Goal: Find specific page/section: Find specific page/section

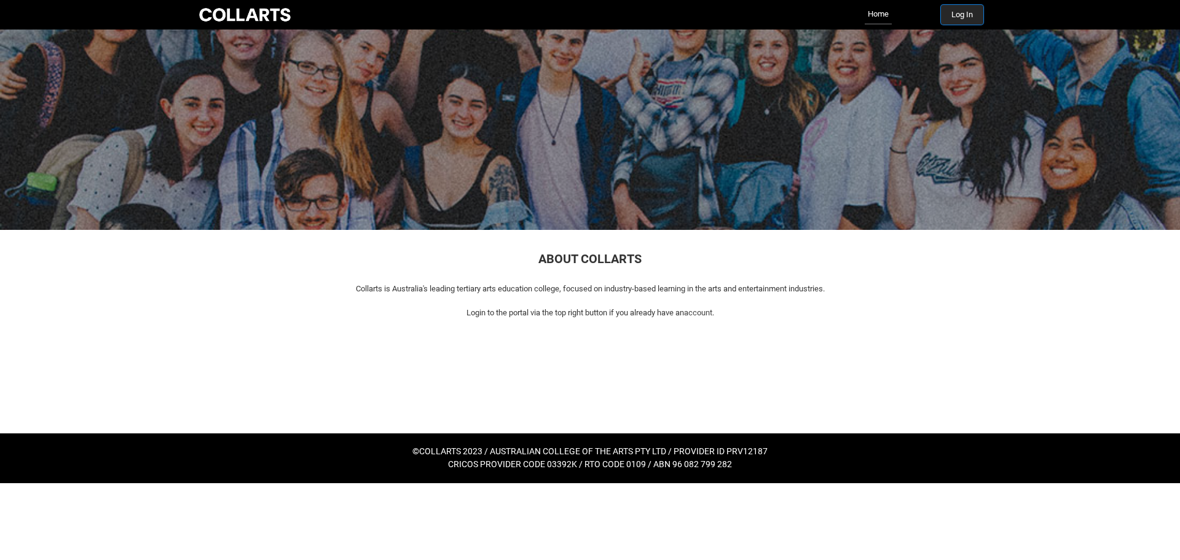
click at [954, 10] on button "Log In" at bounding box center [962, 15] width 42 height 20
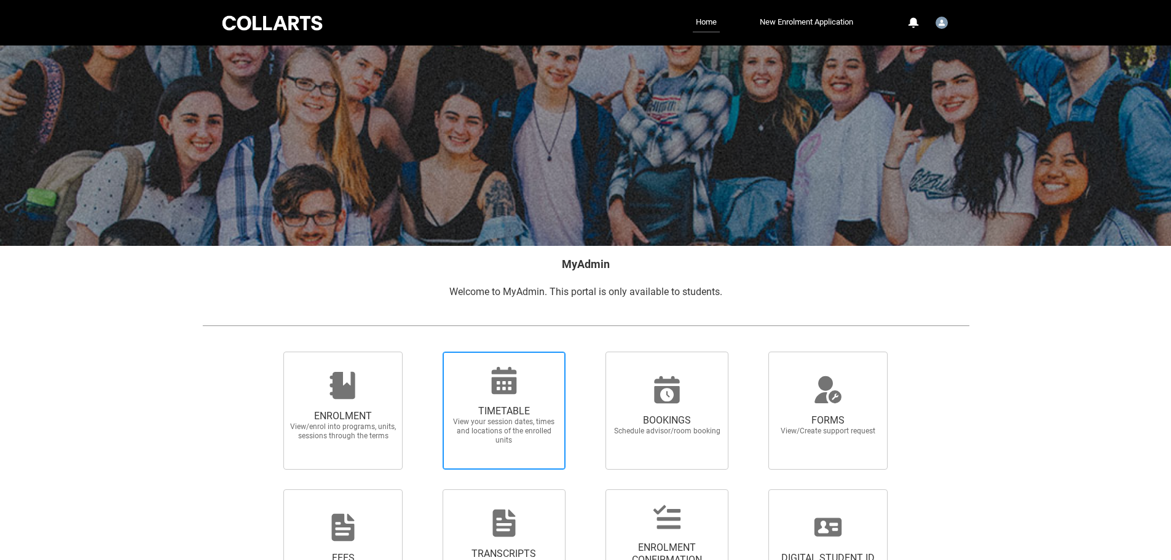
click at [517, 387] on icon at bounding box center [504, 381] width 30 height 30
click at [427, 352] on input "TIMETABLE View your session dates, times and locations of the enrolled units" at bounding box center [427, 351] width 1 height 1
radio input "true"
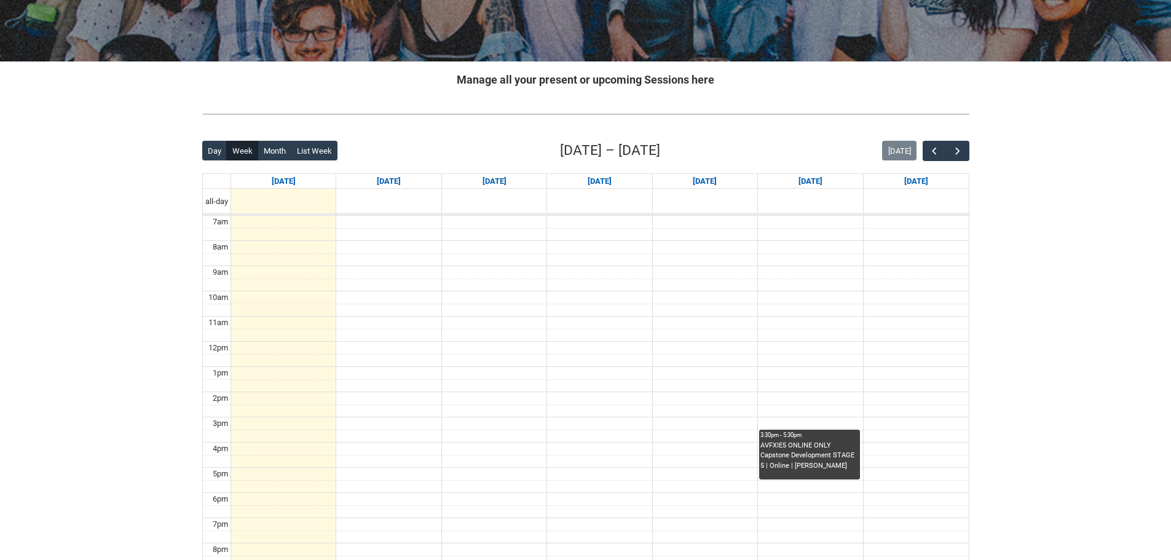
scroll to position [246, 0]
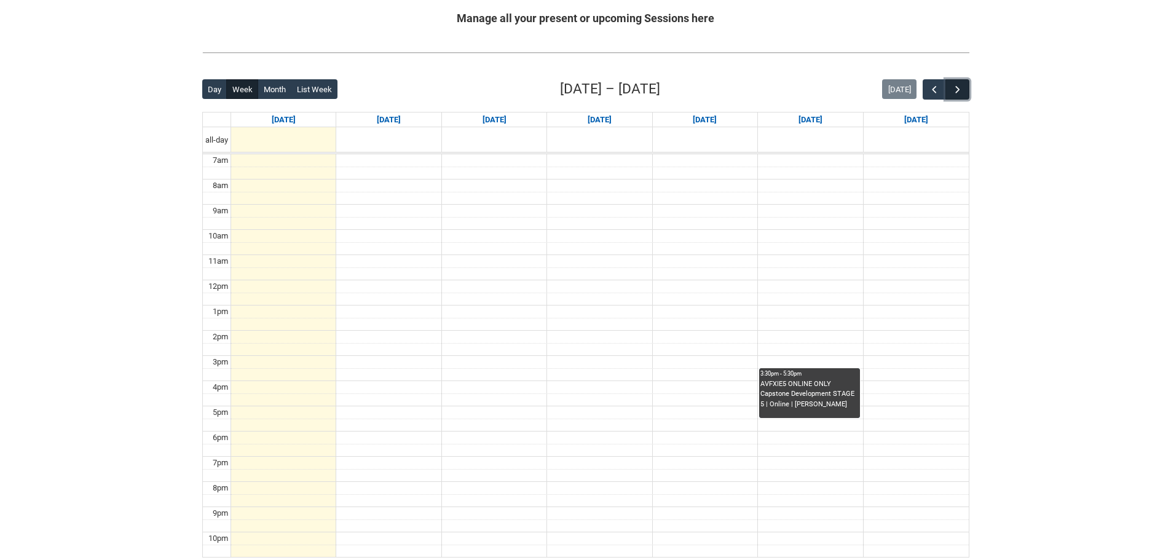
click at [955, 88] on span "button" at bounding box center [957, 90] width 12 height 12
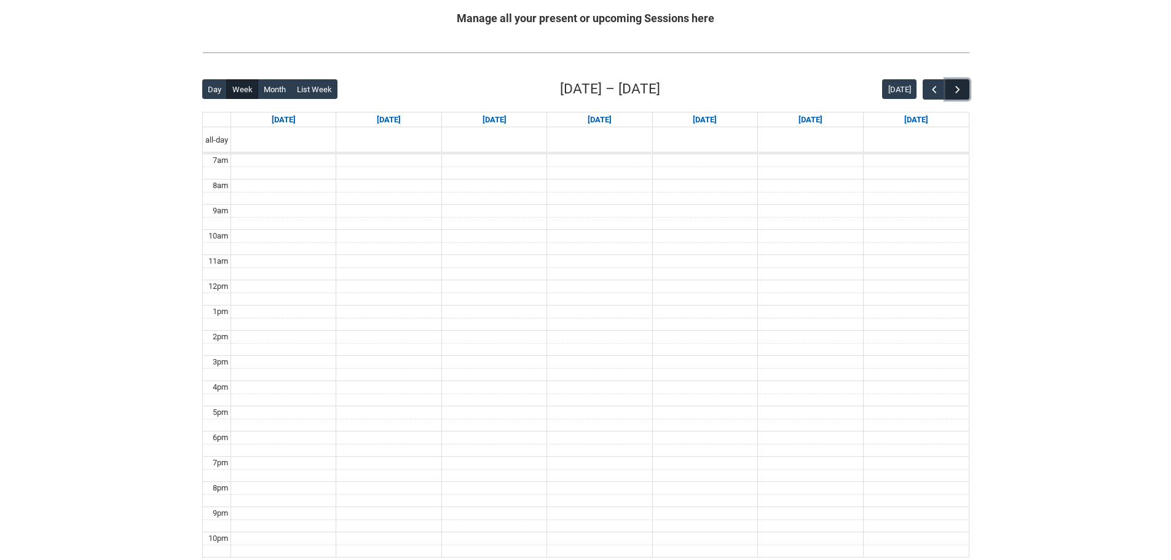
click at [955, 88] on span "button" at bounding box center [957, 90] width 12 height 12
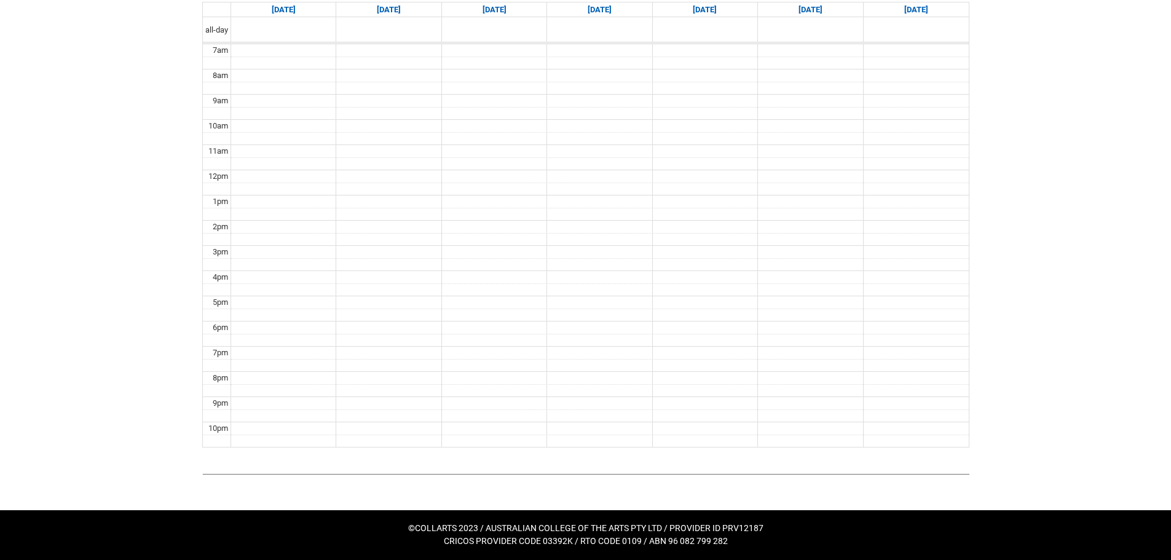
scroll to position [294, 0]
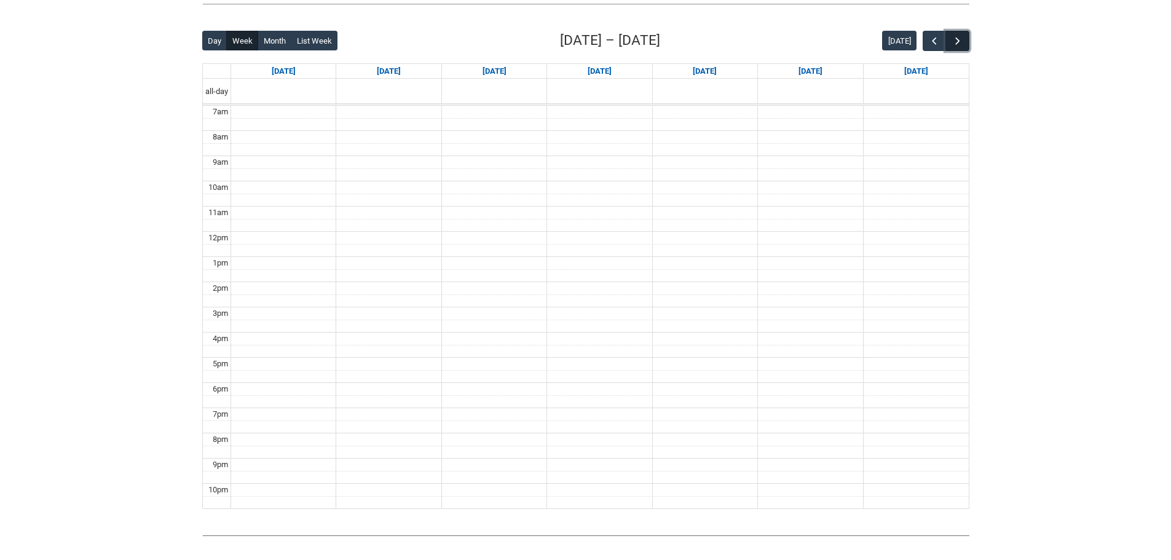
click at [962, 42] on span "button" at bounding box center [957, 41] width 12 height 12
click at [699, 300] on div "SHSA ONLINE Screenwriting for Animation | Online" at bounding box center [704, 303] width 98 height 20
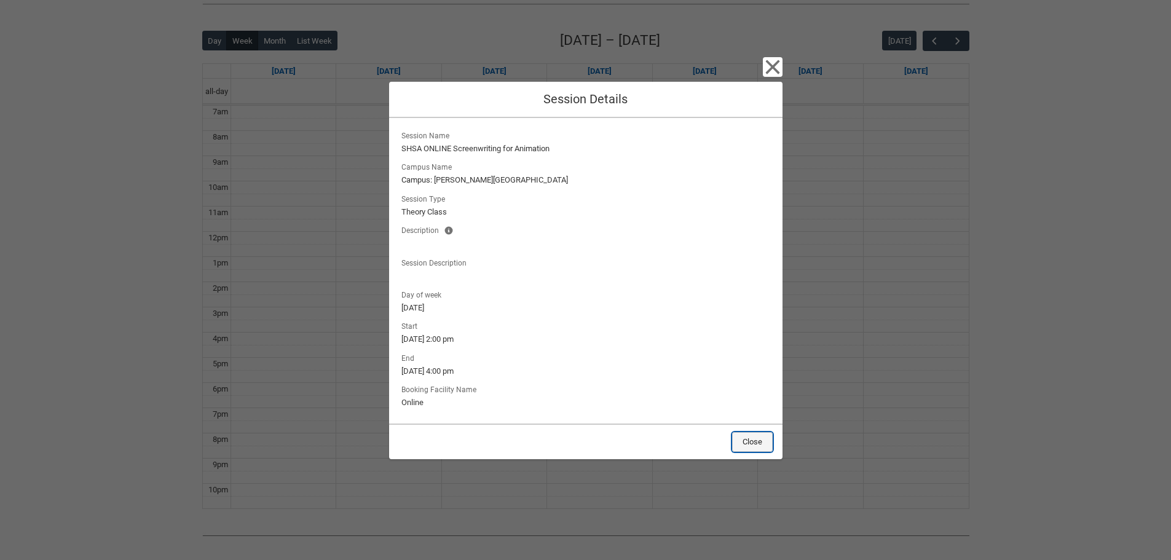
click at [765, 442] on button "Close" at bounding box center [752, 442] width 41 height 20
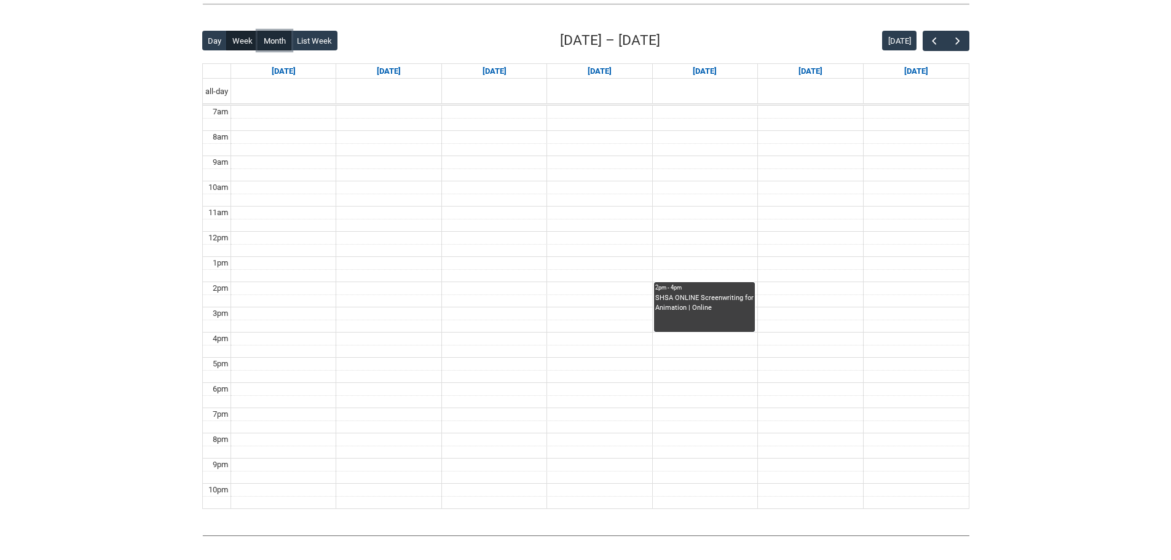
click at [270, 38] on button "Month" at bounding box center [275, 41] width 34 height 20
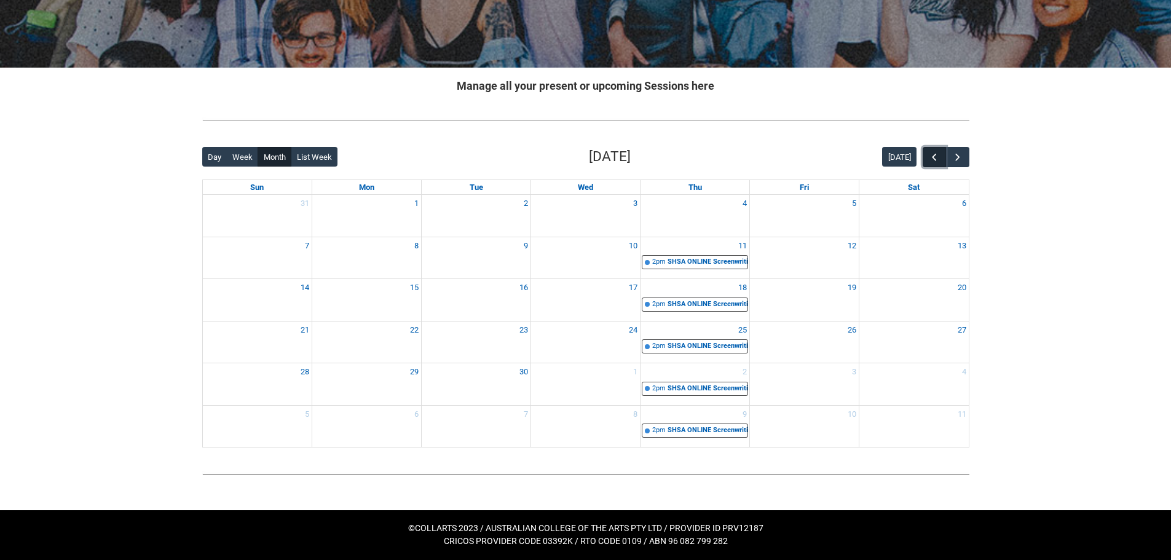
click at [931, 154] on span "button" at bounding box center [934, 157] width 12 height 12
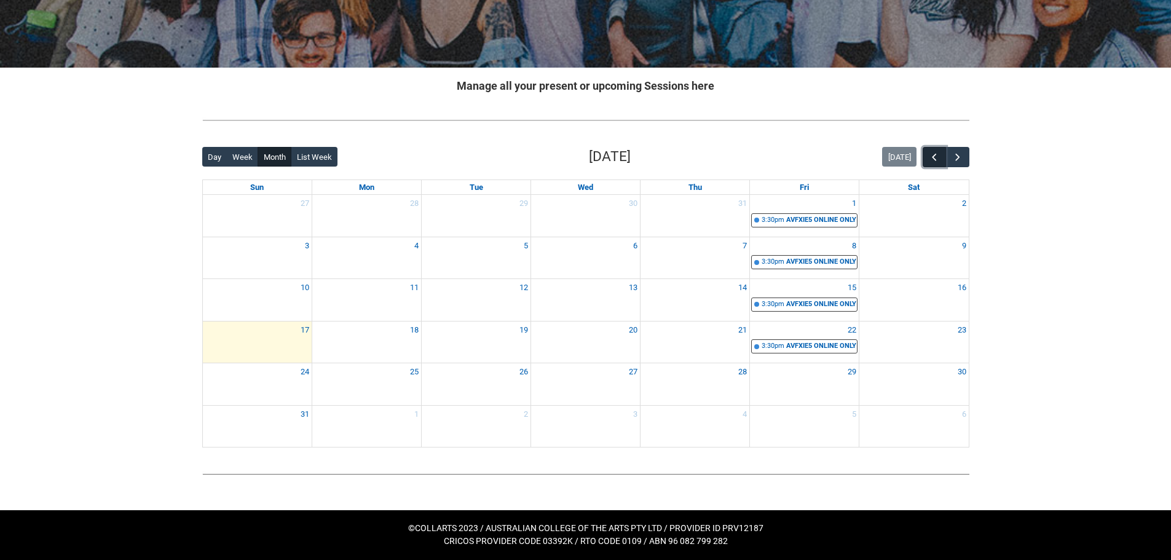
click at [931, 154] on span "button" at bounding box center [934, 157] width 12 height 12
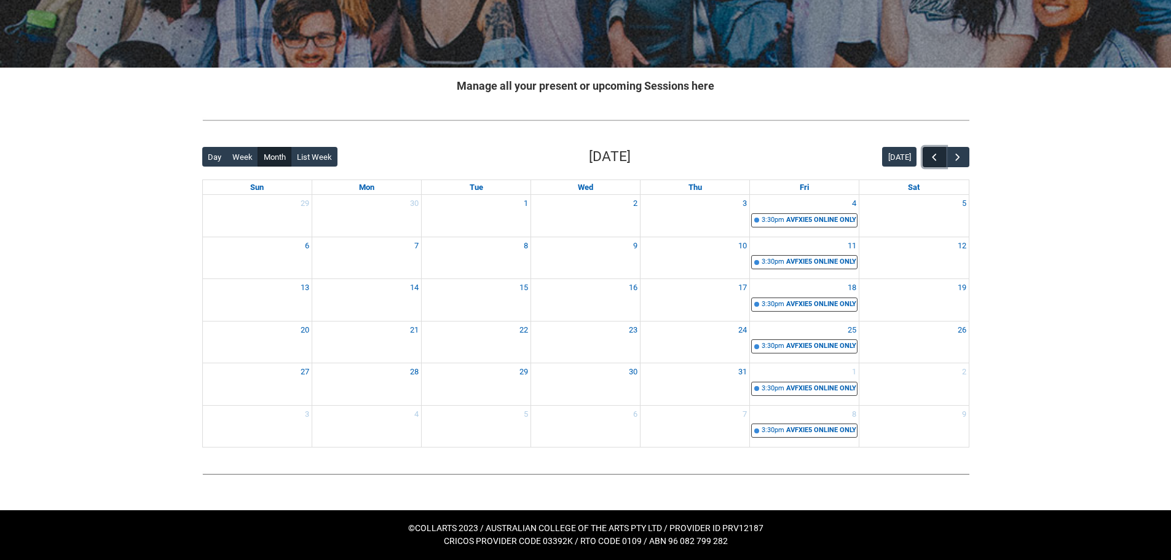
click at [931, 154] on span "button" at bounding box center [934, 157] width 12 height 12
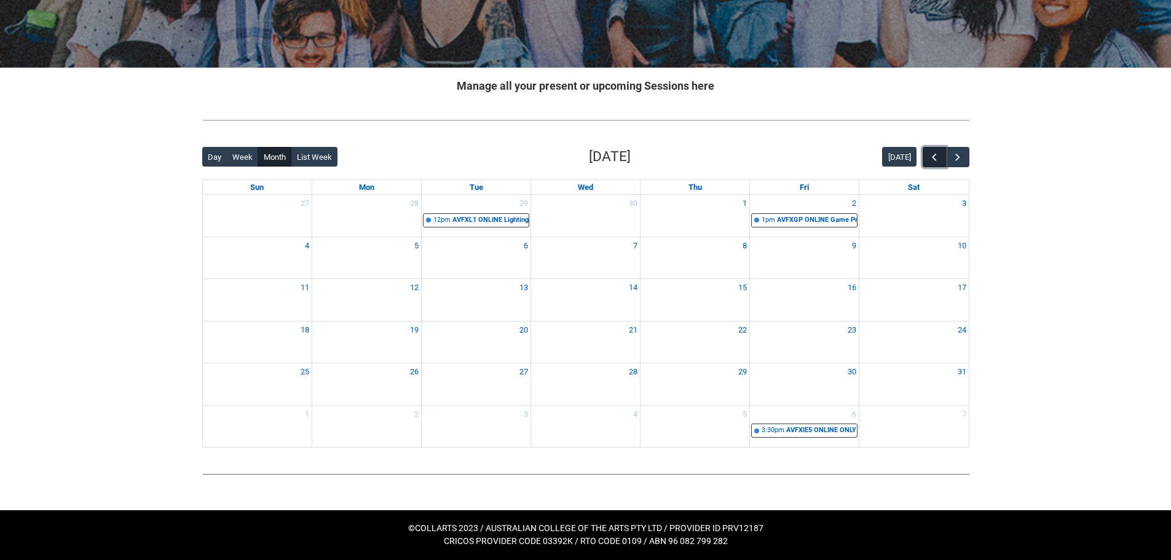
click at [931, 154] on span "button" at bounding box center [934, 157] width 12 height 12
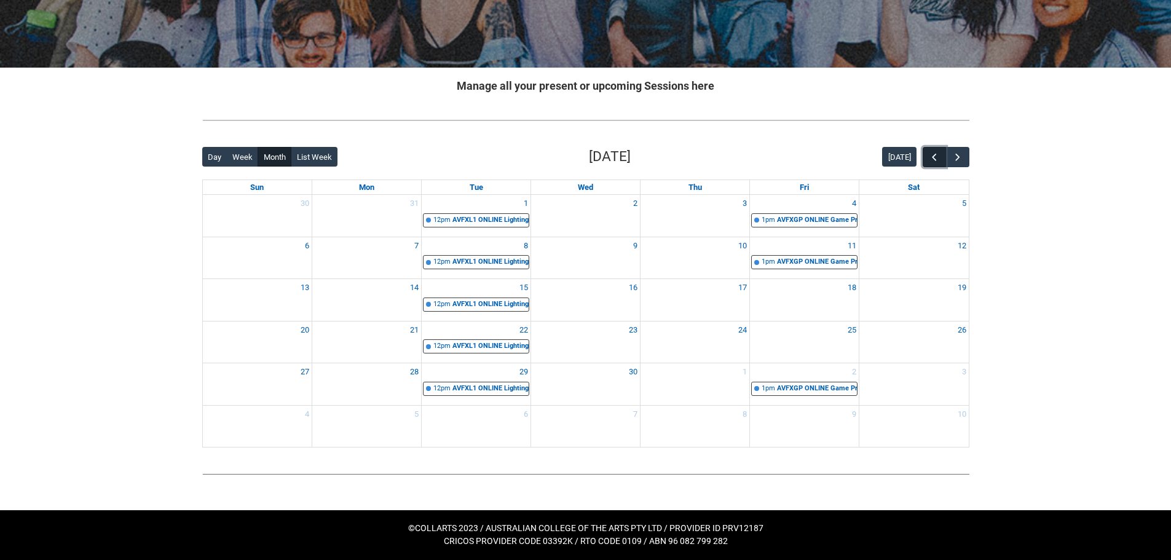
click at [931, 154] on span "button" at bounding box center [934, 157] width 12 height 12
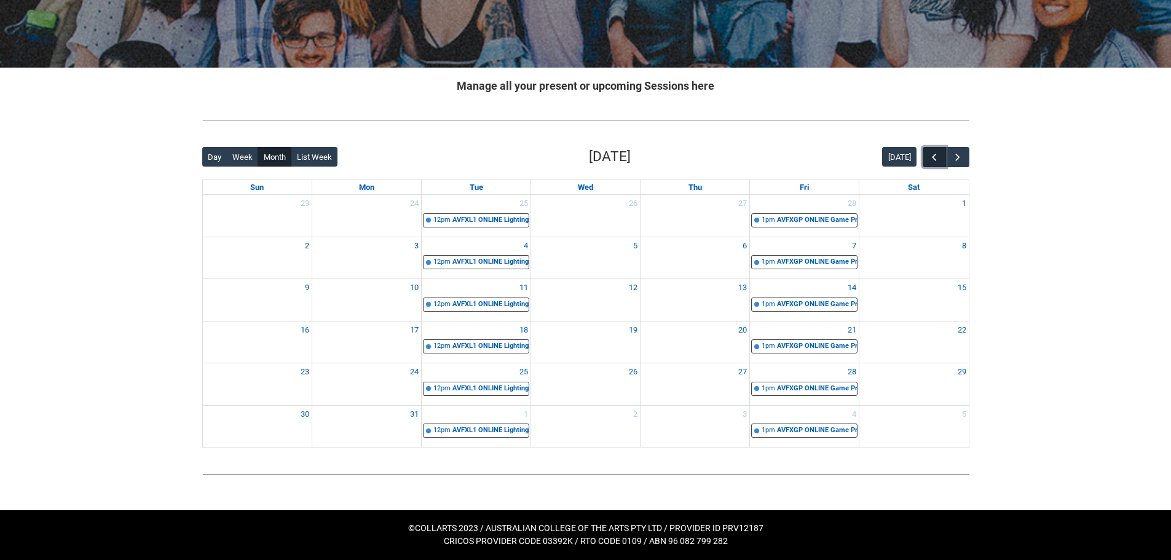
click at [931, 154] on span "button" at bounding box center [934, 157] width 12 height 12
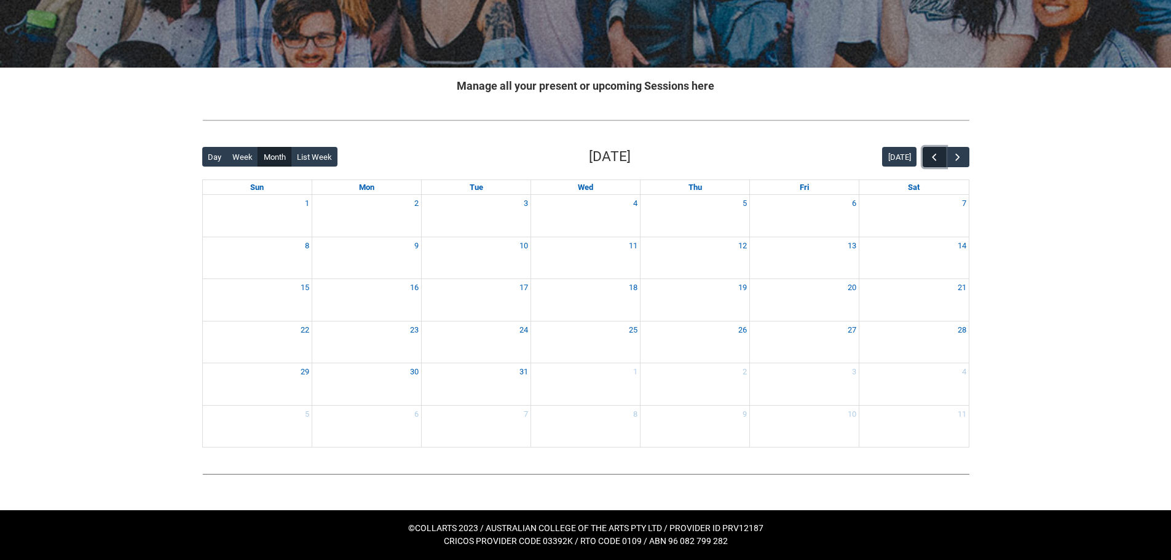
click at [931, 154] on span "button" at bounding box center [934, 157] width 12 height 12
click at [932, 151] on span "button" at bounding box center [934, 157] width 12 height 12
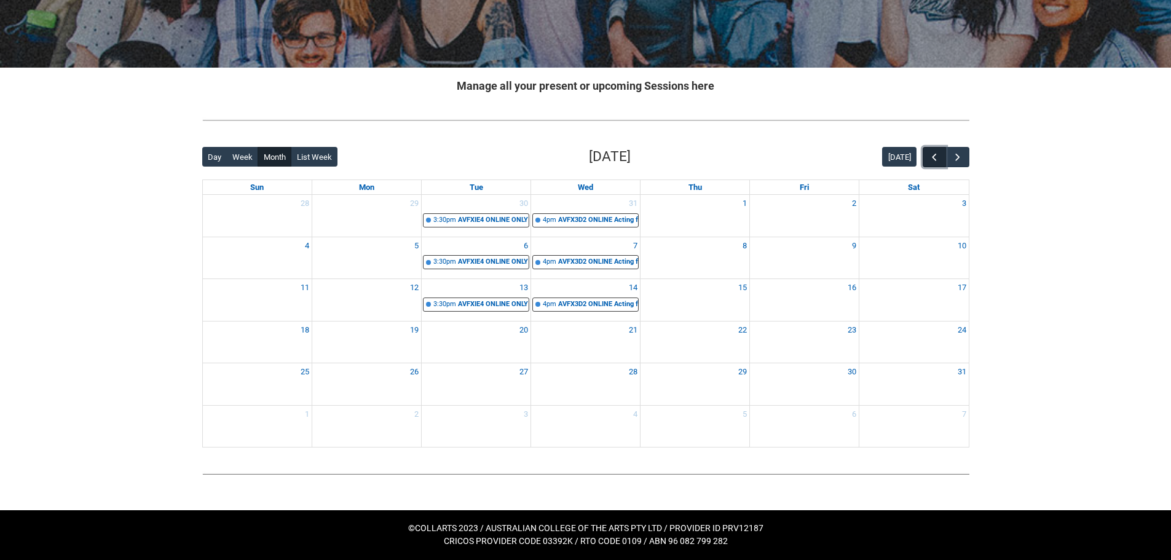
click at [932, 151] on span "button" at bounding box center [934, 157] width 12 height 12
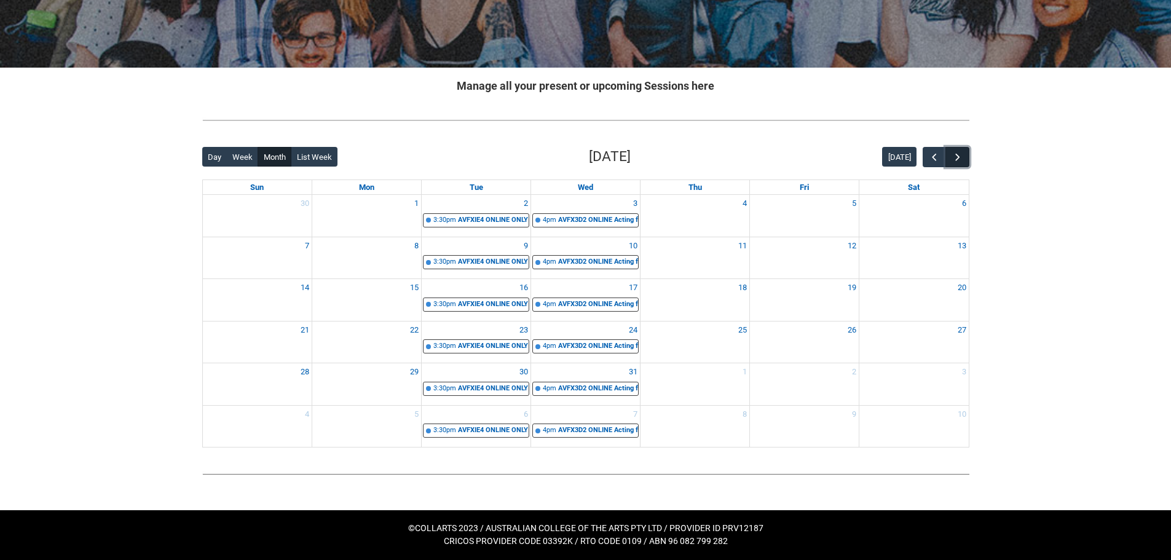
click at [961, 156] on span "button" at bounding box center [957, 157] width 12 height 12
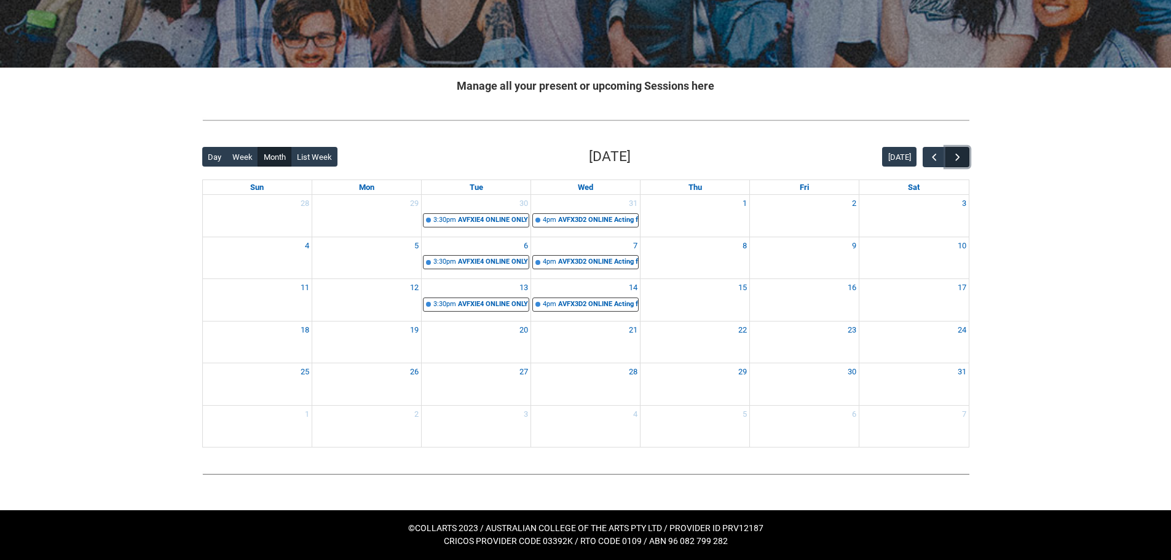
click at [964, 151] on button "button" at bounding box center [956, 157] width 23 height 20
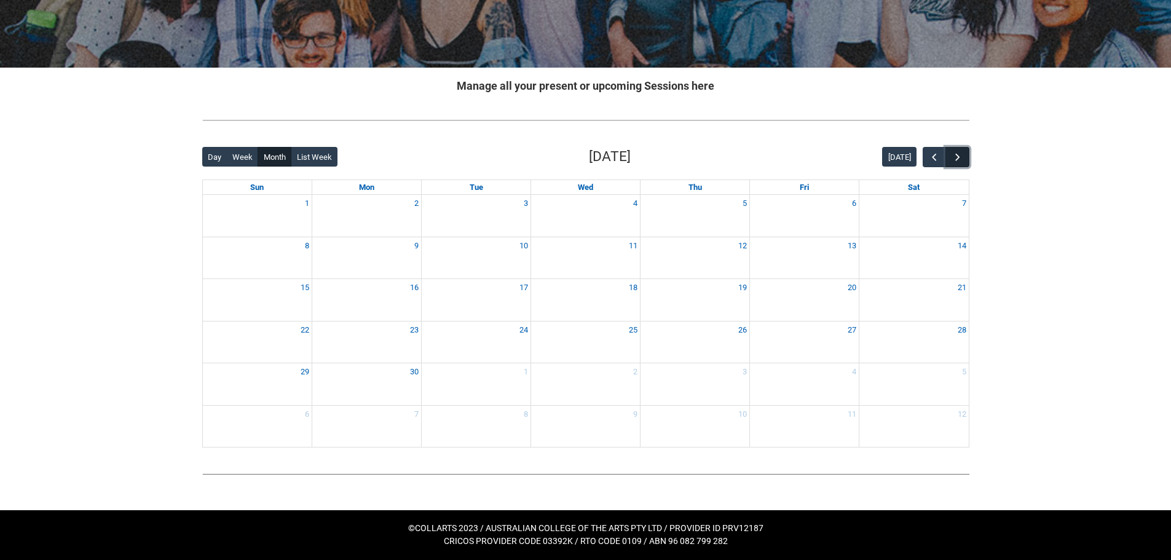
click at [964, 151] on button "button" at bounding box center [956, 157] width 23 height 20
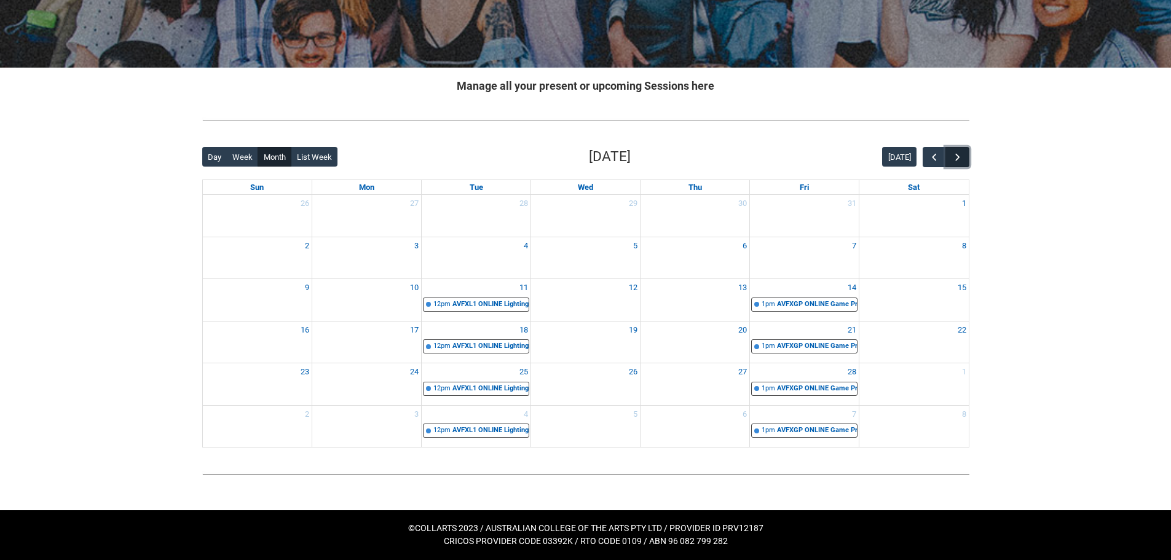
click at [964, 151] on button "button" at bounding box center [956, 157] width 23 height 20
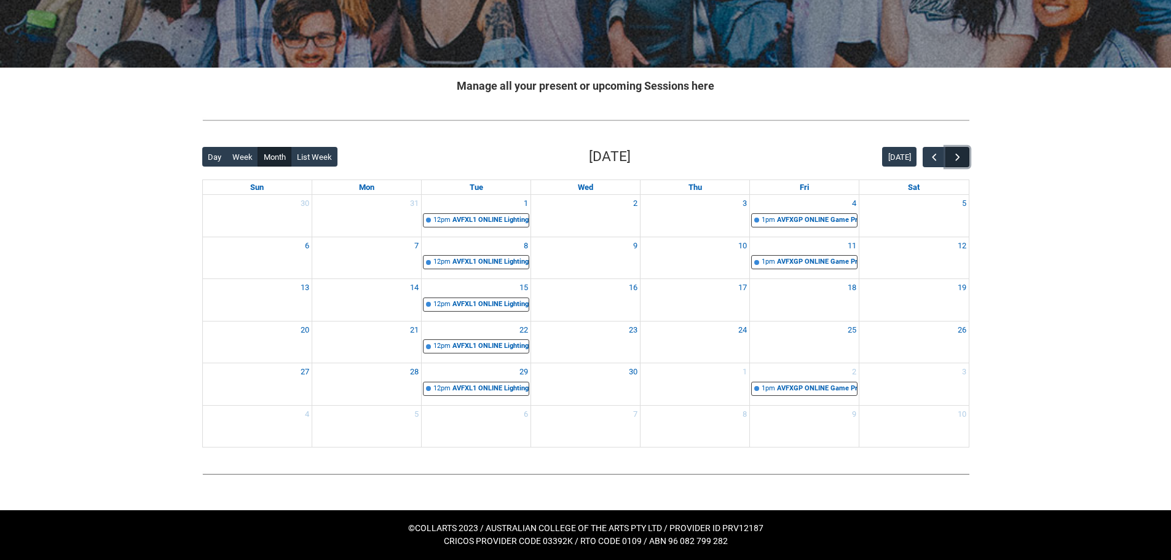
click at [964, 151] on button "button" at bounding box center [956, 157] width 23 height 20
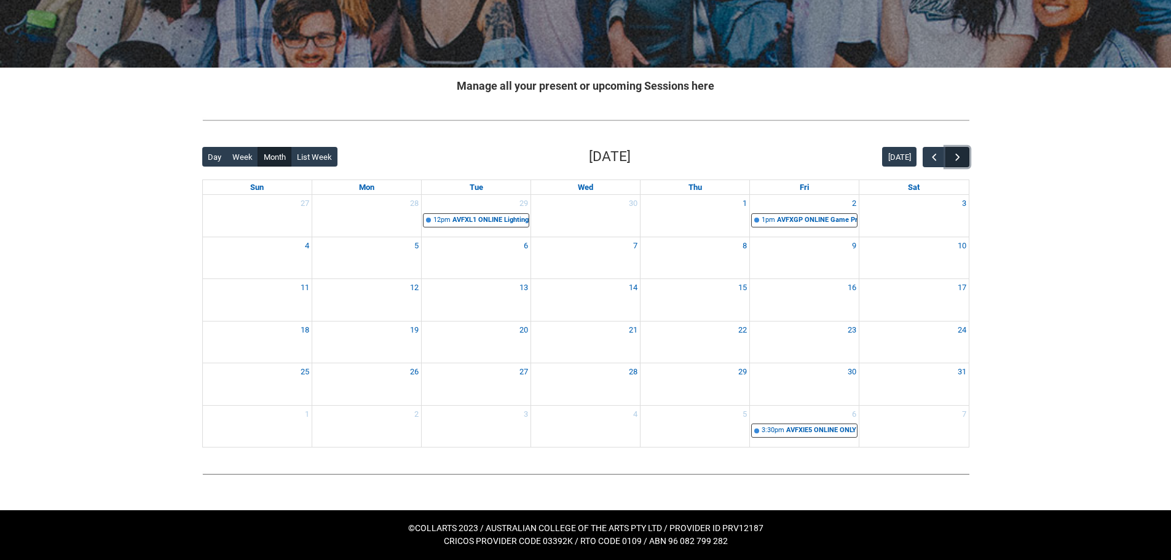
click at [964, 151] on button "button" at bounding box center [956, 157] width 23 height 20
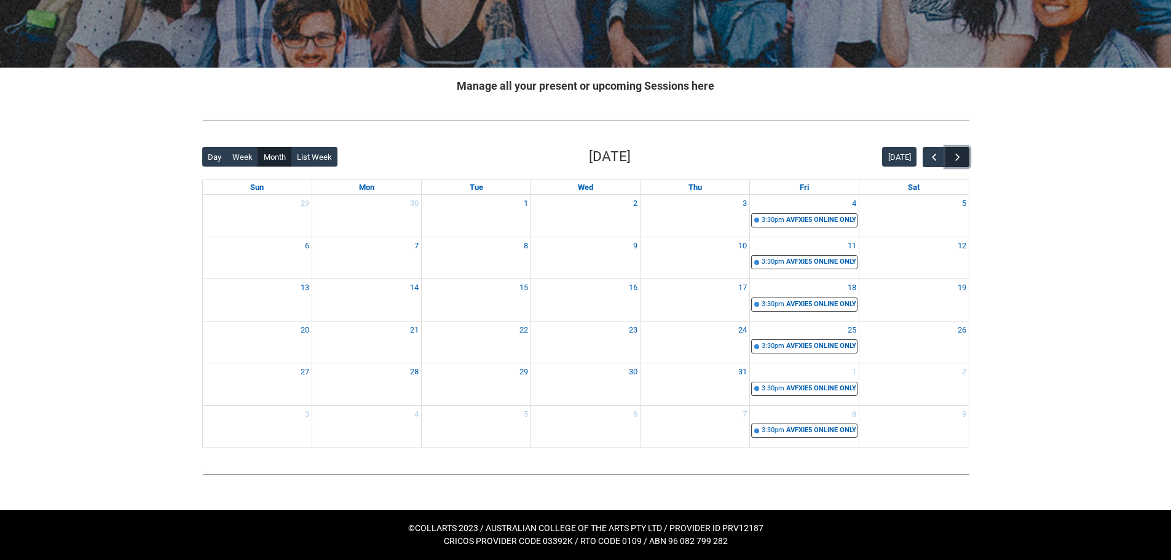
click at [964, 151] on button "button" at bounding box center [956, 157] width 23 height 20
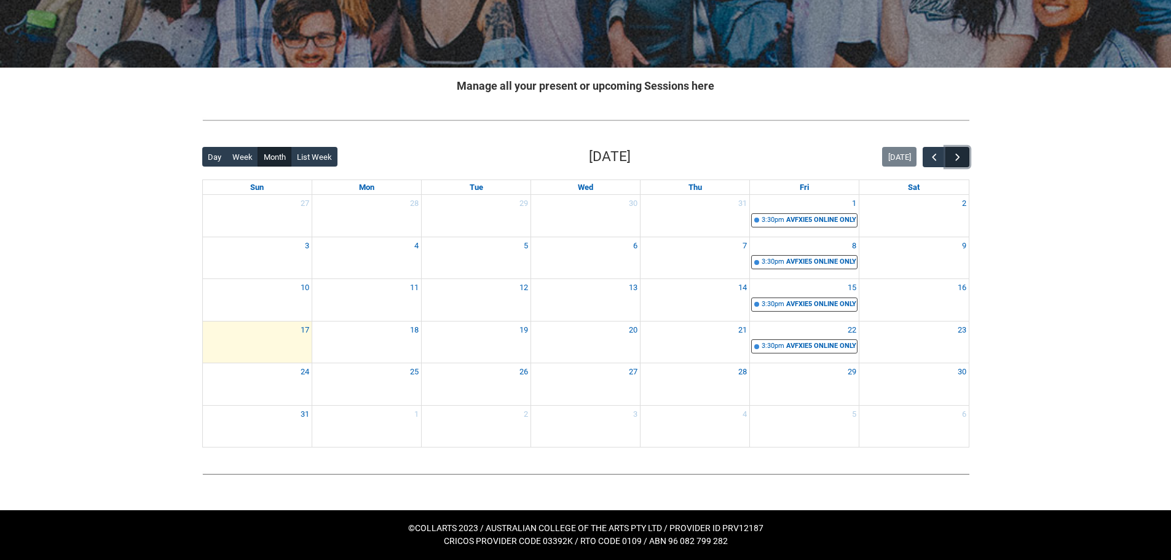
click at [964, 151] on button "button" at bounding box center [956, 157] width 23 height 20
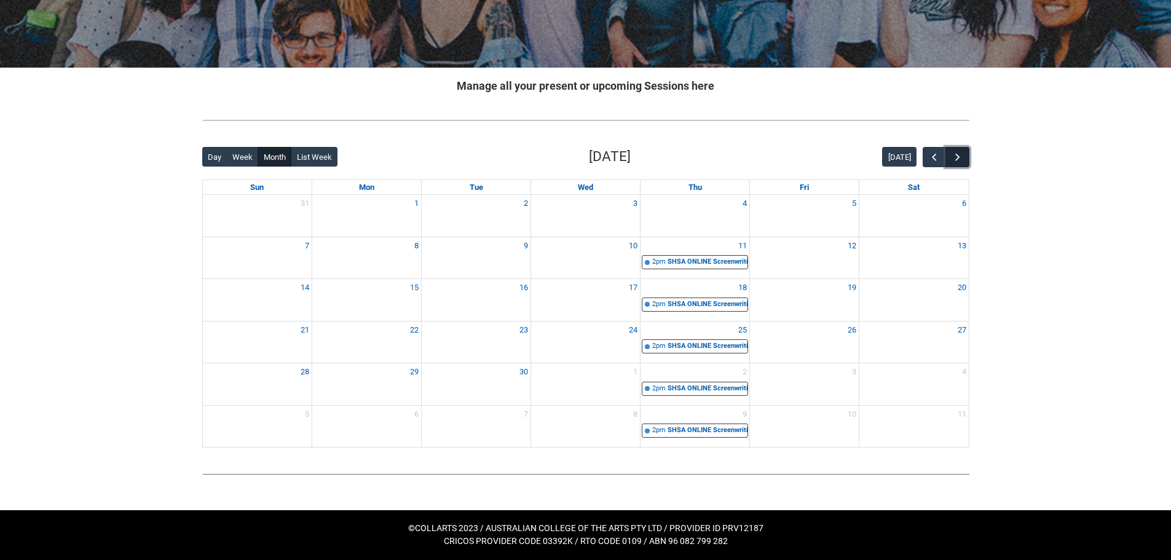
click at [964, 151] on button "button" at bounding box center [956, 157] width 23 height 20
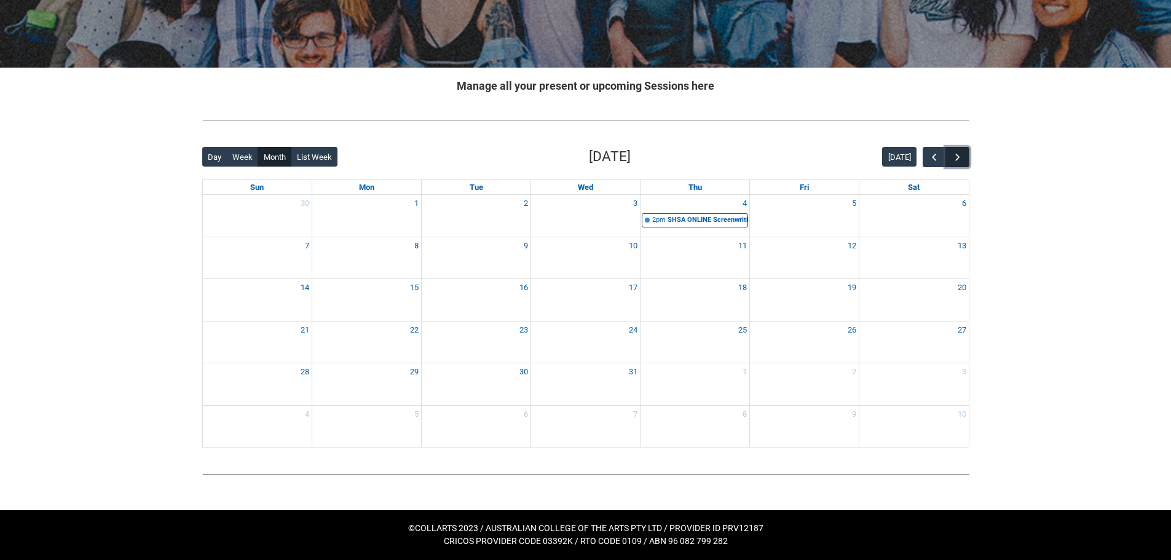
click at [964, 151] on button "button" at bounding box center [956, 157] width 23 height 20
click at [936, 157] on span "button" at bounding box center [934, 157] width 12 height 12
click at [935, 157] on span "button" at bounding box center [934, 157] width 12 height 12
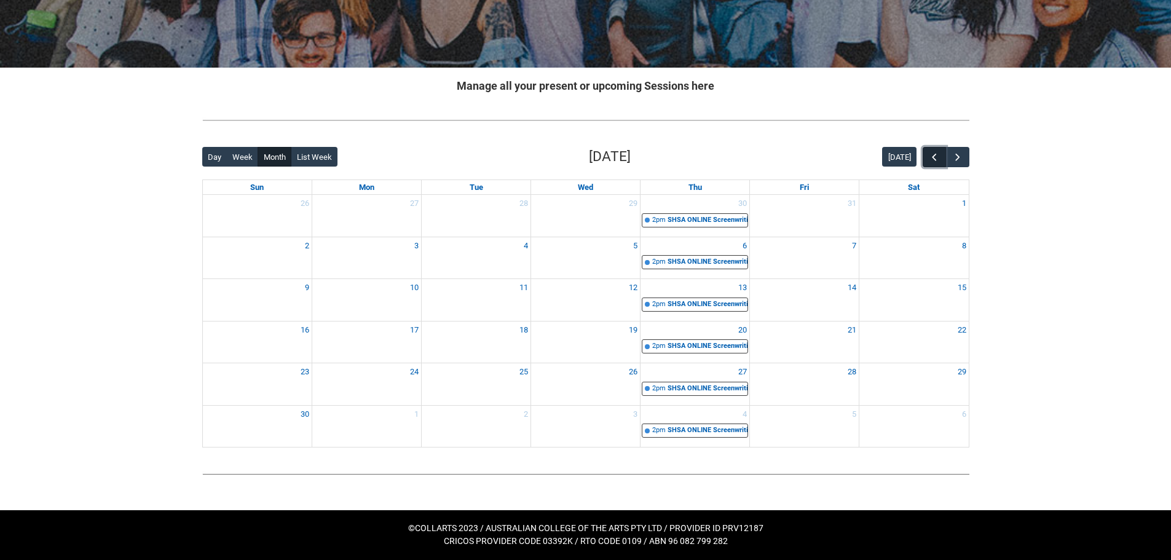
click at [935, 157] on span "button" at bounding box center [934, 157] width 12 height 12
click at [1024, 152] on div "Skip to Main Content Collarts Education Community Home New Enrolment Applicatio…" at bounding box center [585, 191] width 1171 height 738
